Goal: Complete application form

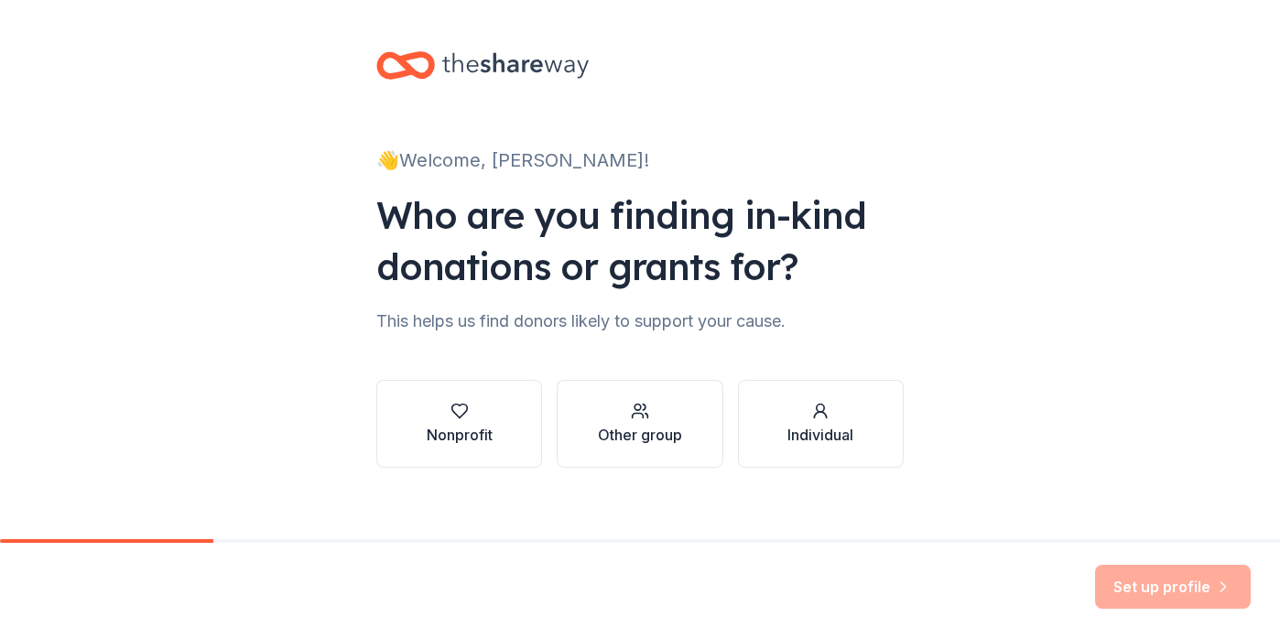
scroll to position [16, 0]
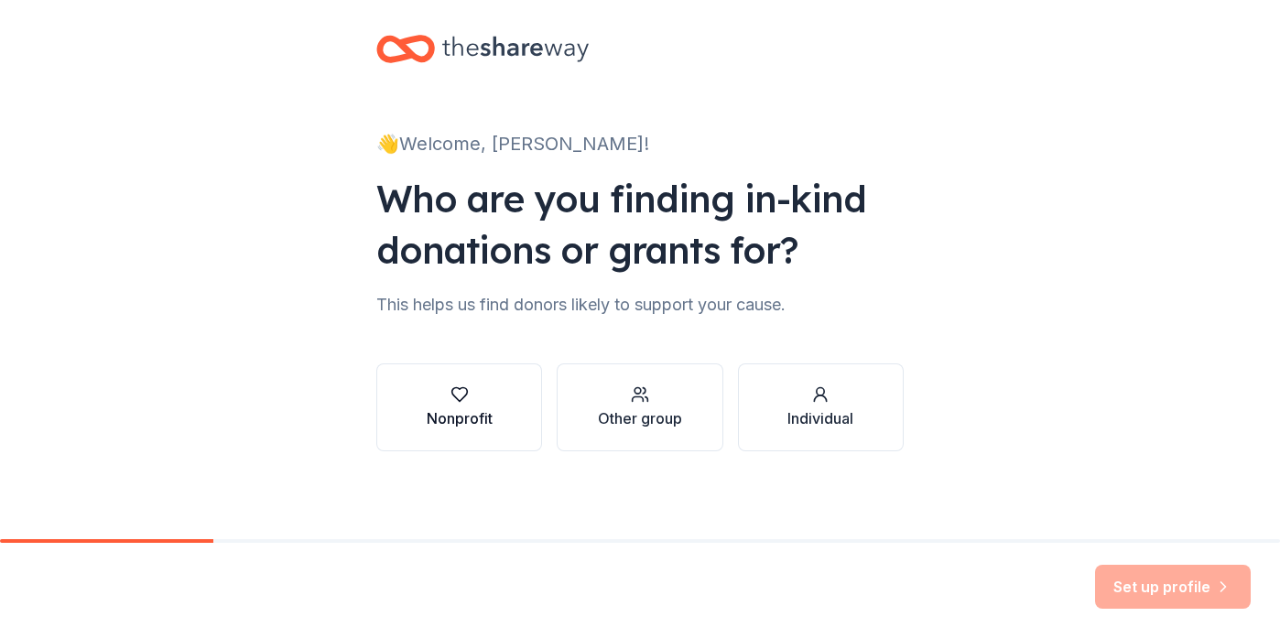
click at [451, 392] on icon "button" at bounding box center [459, 395] width 16 height 14
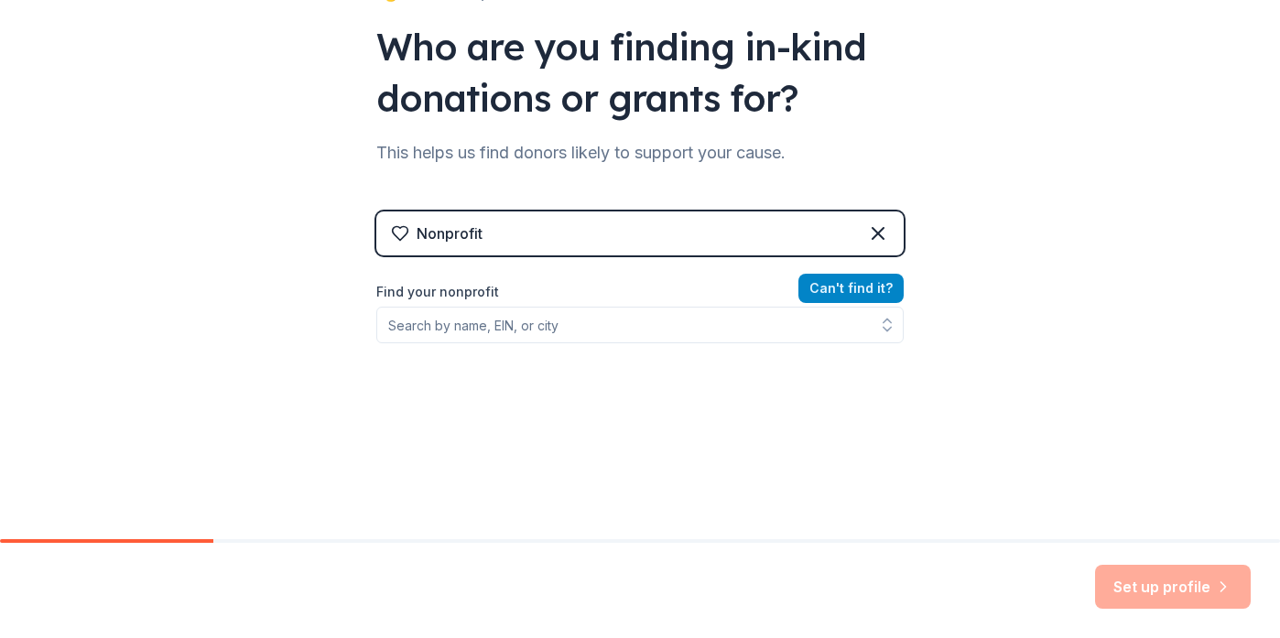
scroll to position [164, 0]
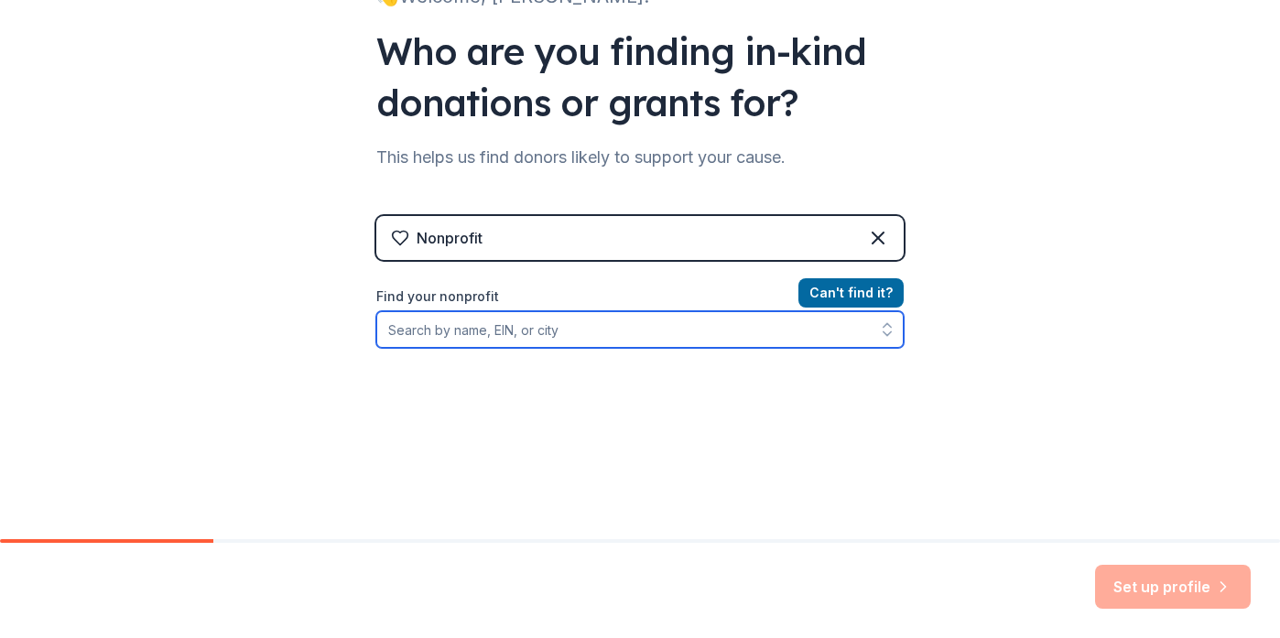
click at [775, 322] on input "Find your nonprofit" at bounding box center [639, 329] width 527 height 37
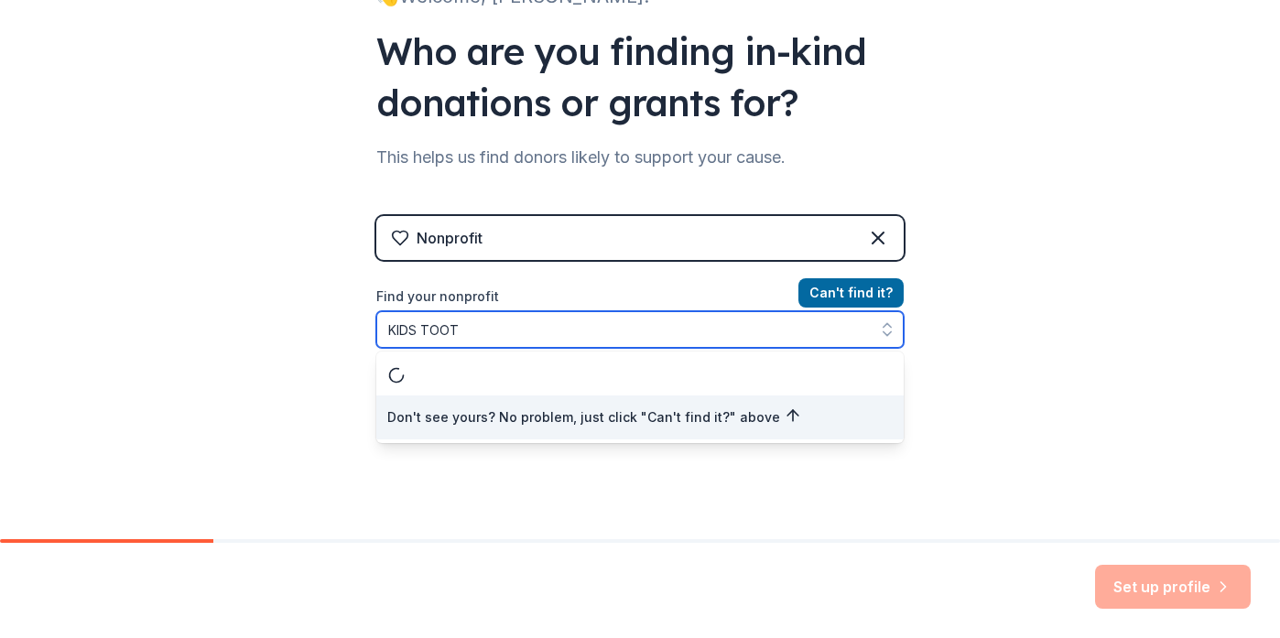
type input "KIDS TOOTH"
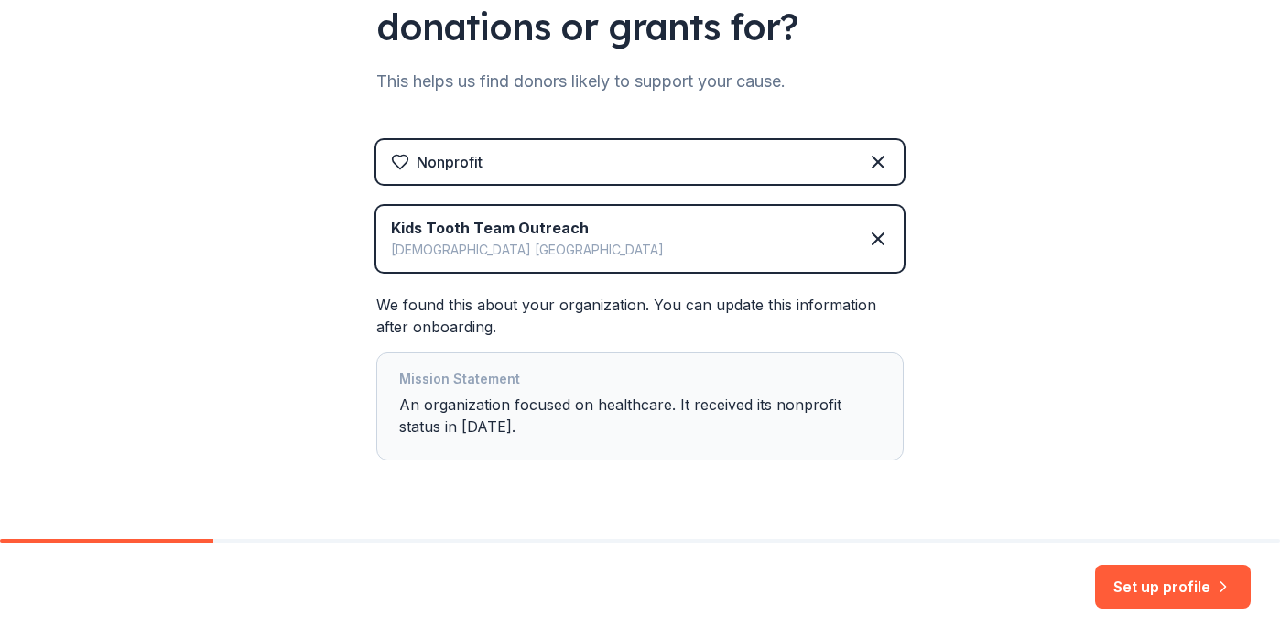
scroll to position [286, 0]
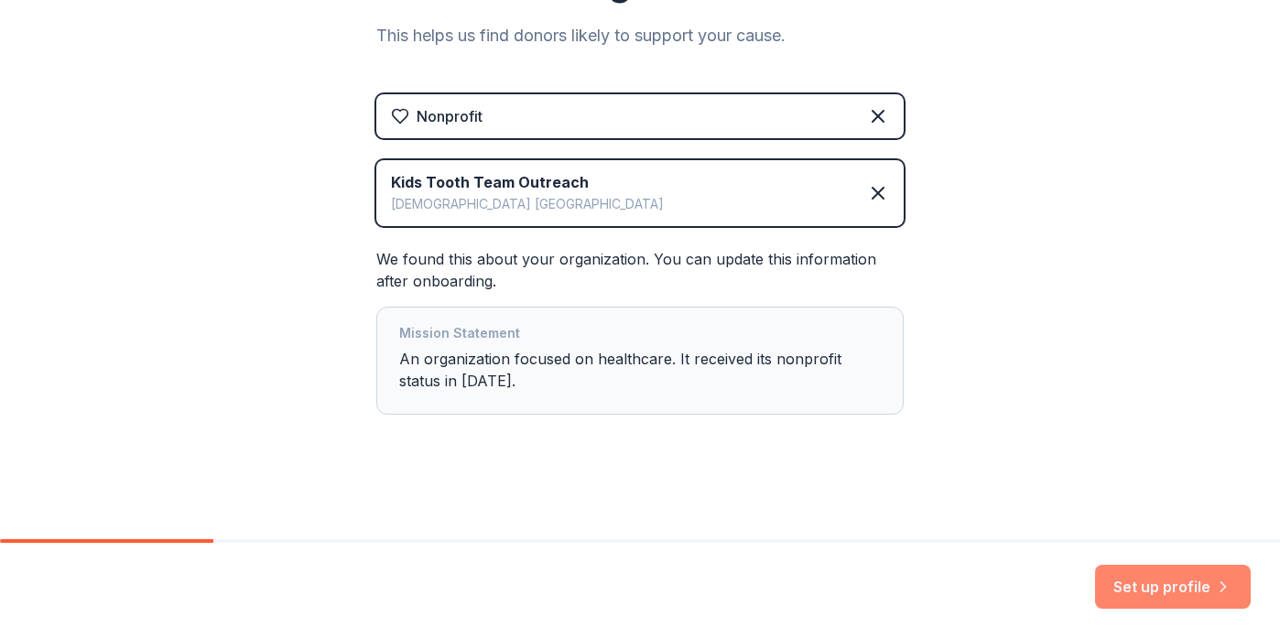
click at [1155, 589] on button "Set up profile" at bounding box center [1173, 587] width 156 height 44
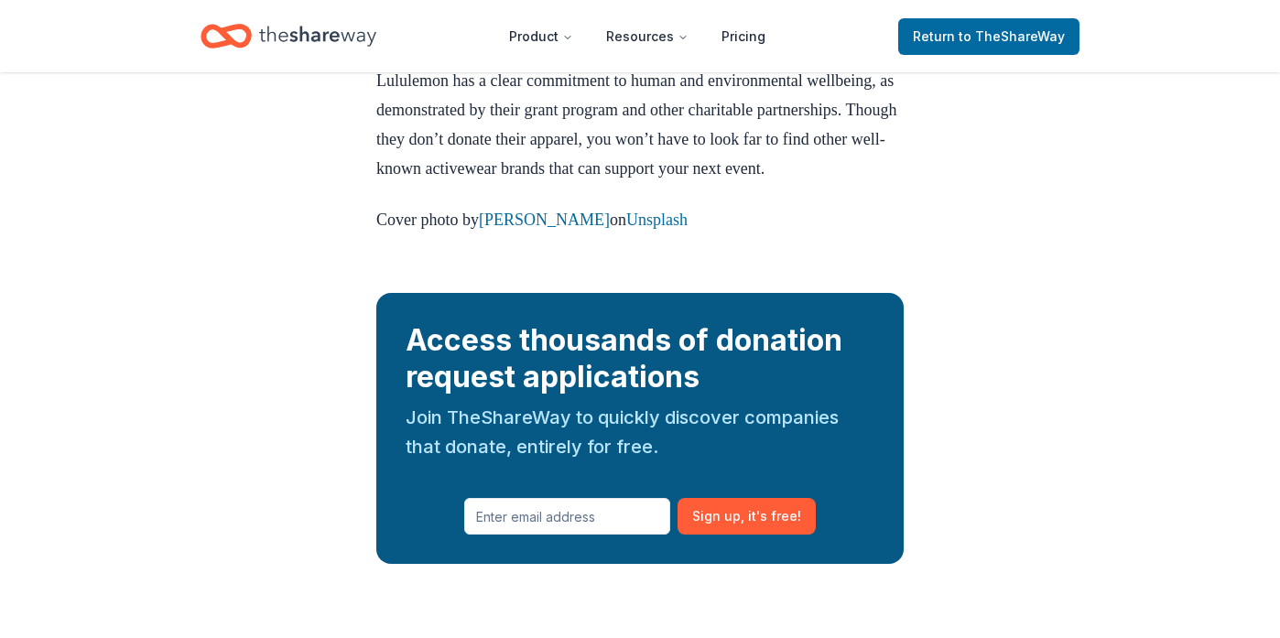
scroll to position [2776, 0]
